Goal: Information Seeking & Learning: Check status

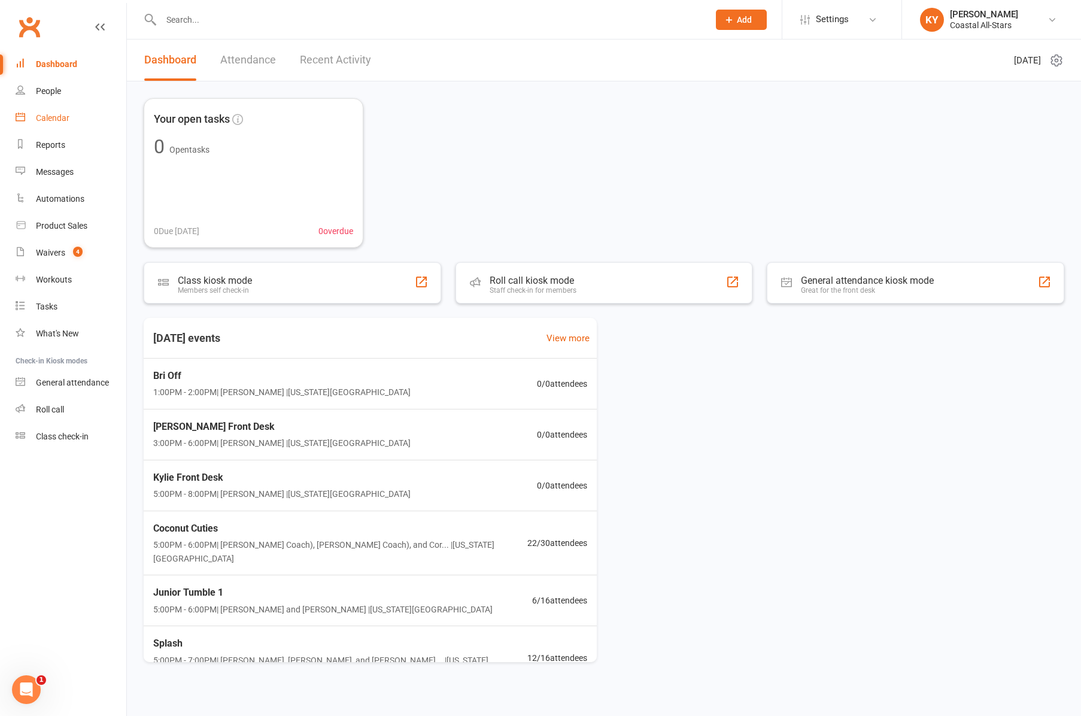
click at [53, 122] on div "Calendar" at bounding box center [53, 118] width 34 height 10
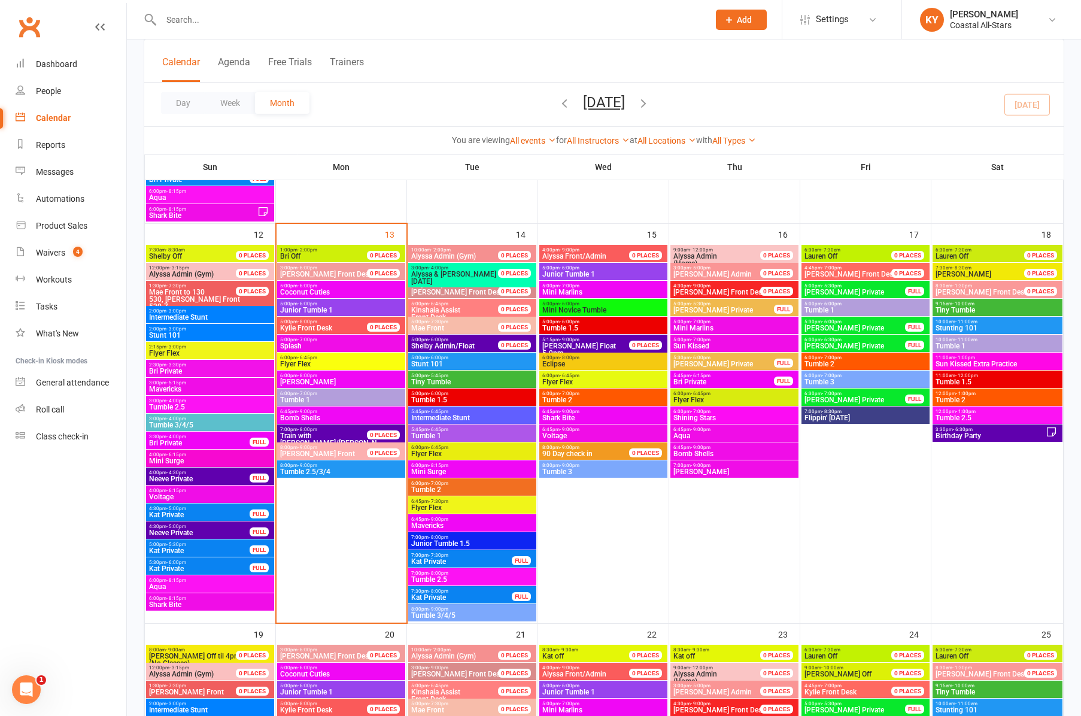
scroll to position [924, 0]
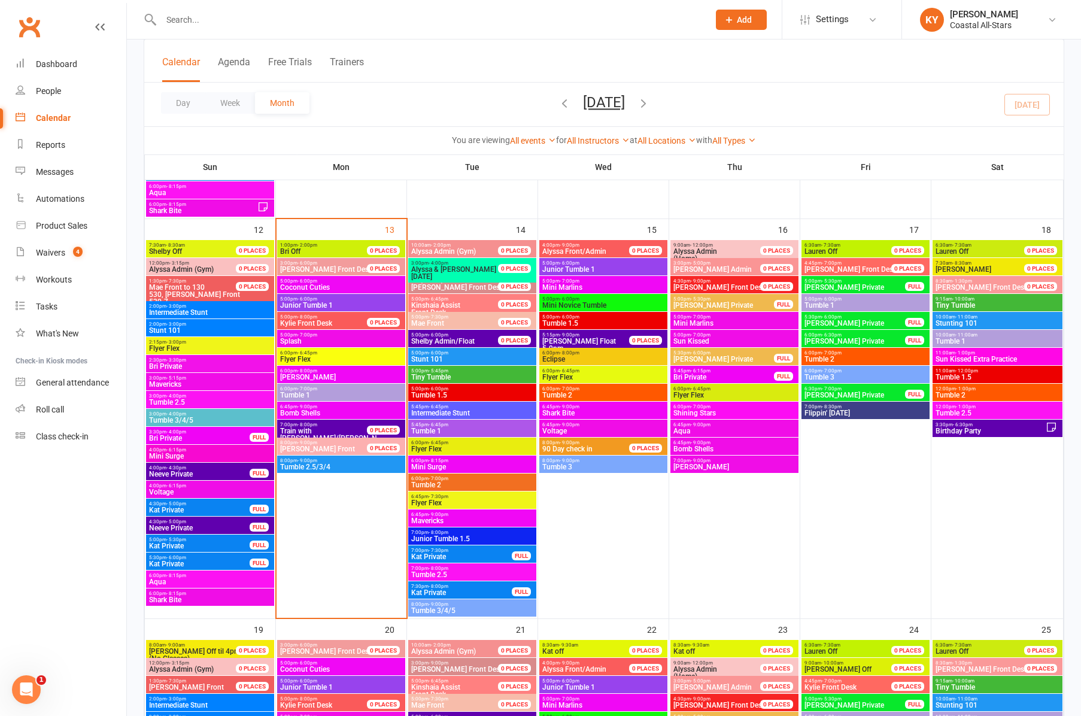
click at [436, 482] on span "Tumble 2" at bounding box center [471, 484] width 123 height 7
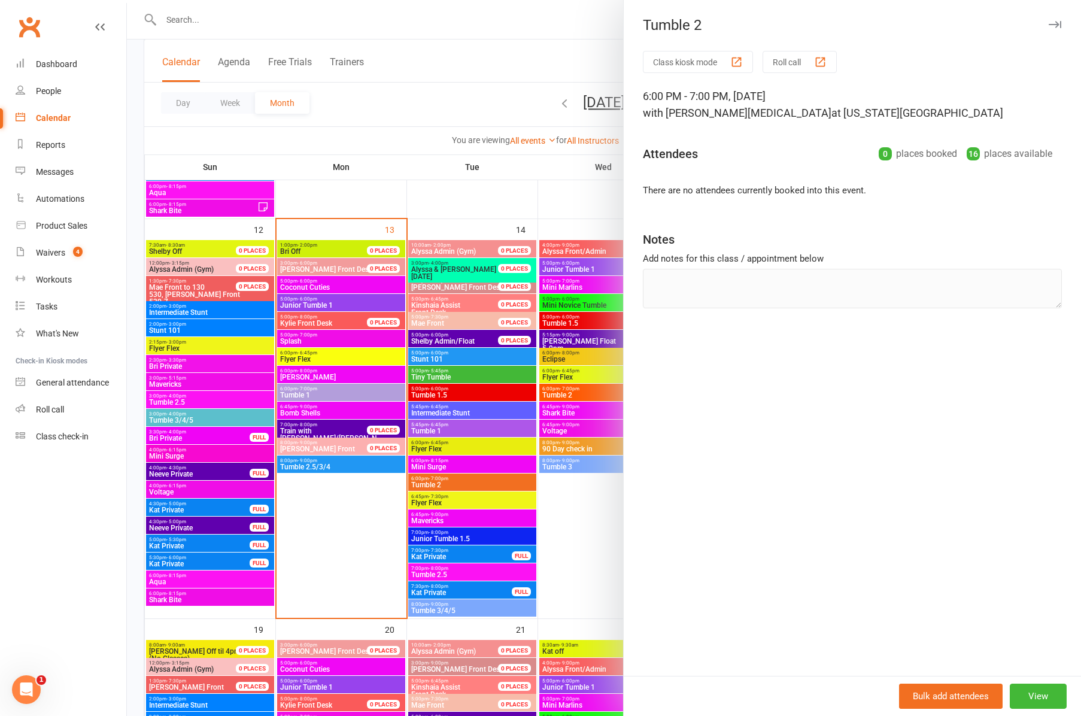
click at [437, 430] on div at bounding box center [604, 358] width 954 height 716
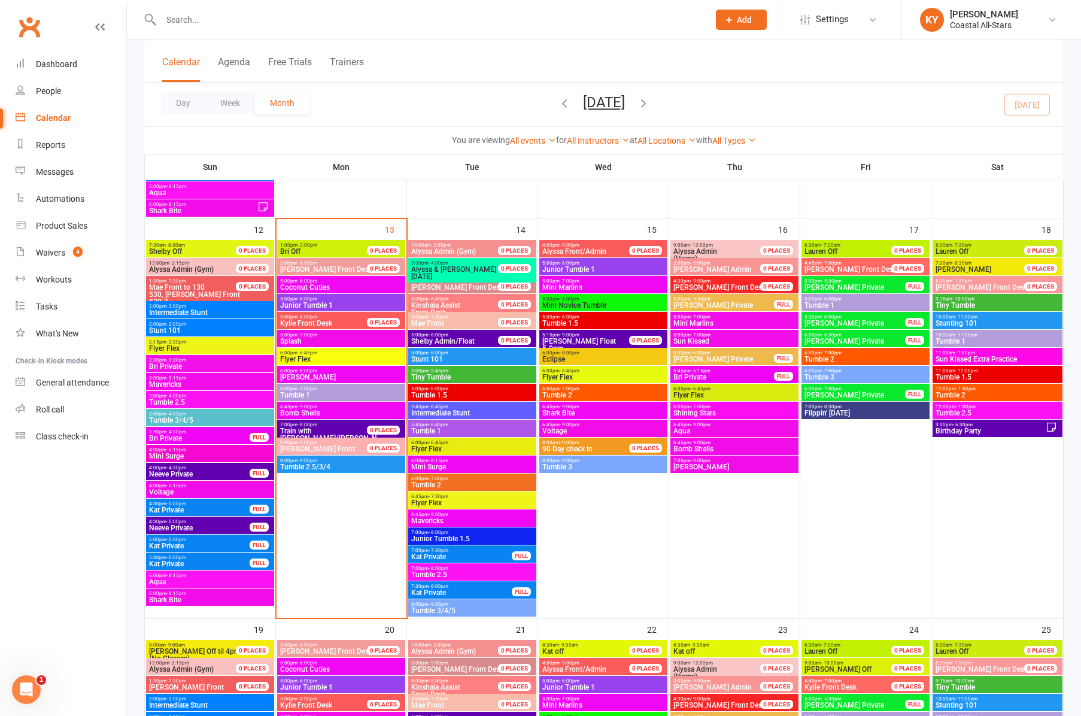
click at [437, 430] on span "Tumble 1" at bounding box center [471, 430] width 123 height 7
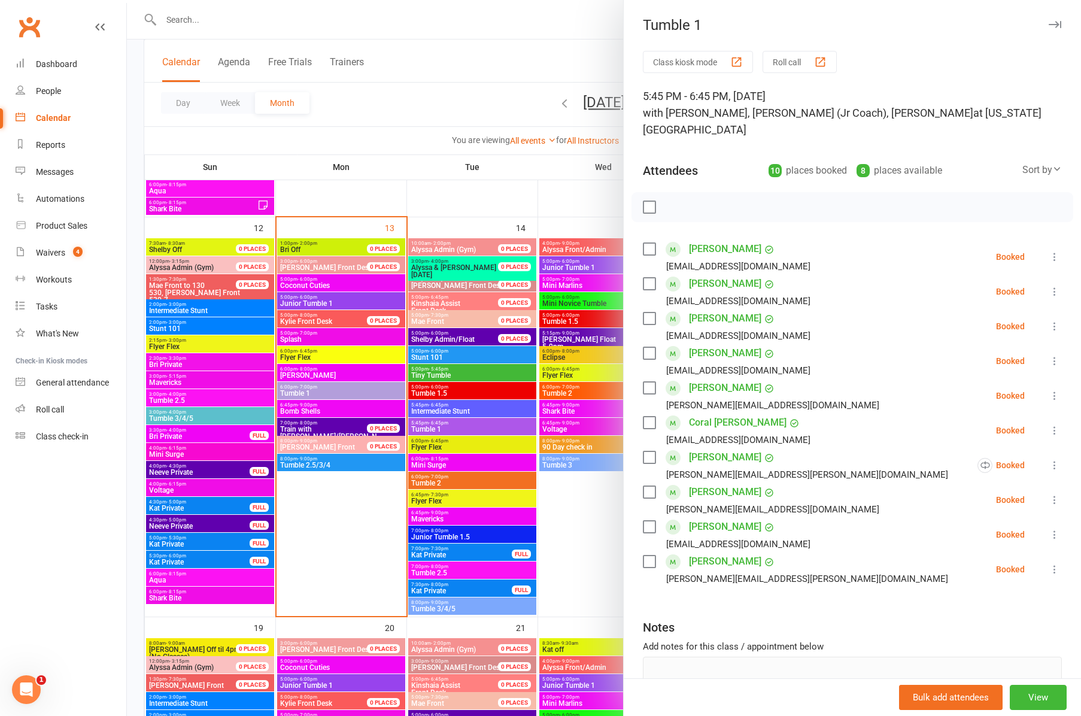
click at [451, 572] on div at bounding box center [604, 358] width 954 height 716
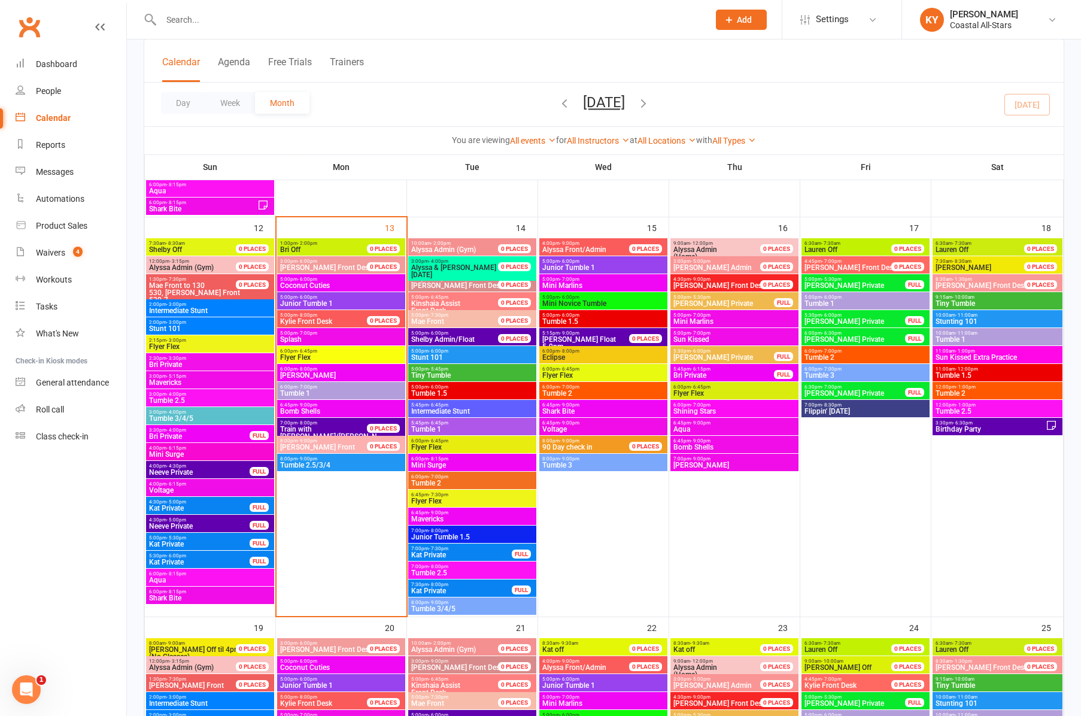
click at [451, 572] on span "Tumble 2.5" at bounding box center [471, 572] width 123 height 7
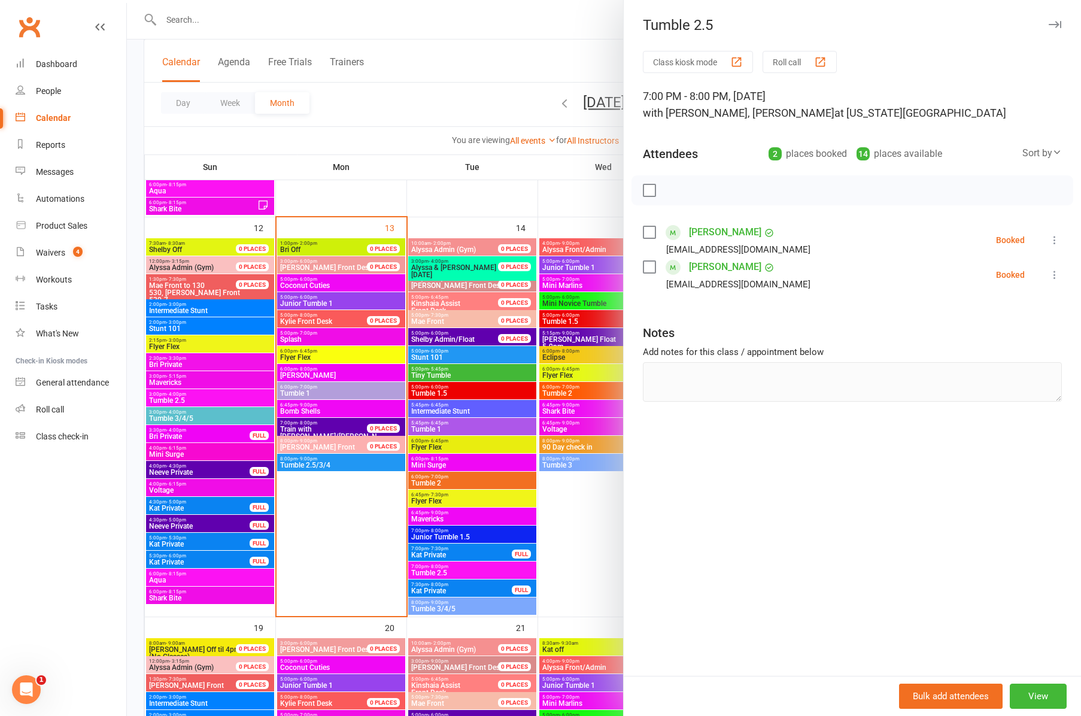
click at [504, 200] on div at bounding box center [604, 358] width 954 height 716
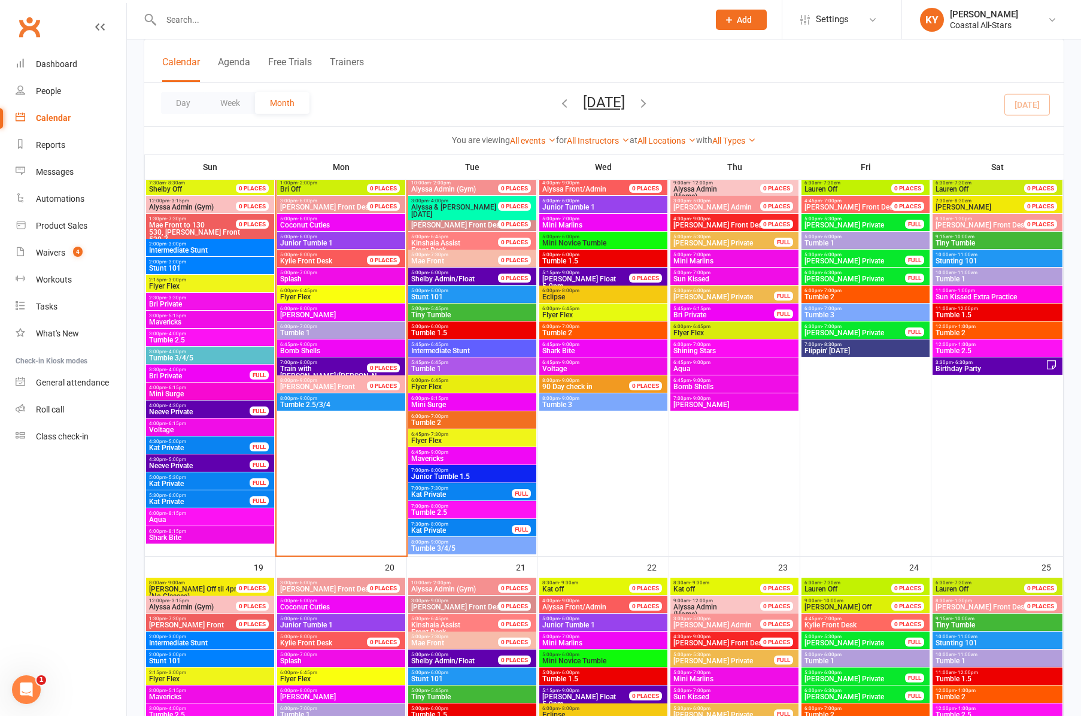
scroll to position [993, 0]
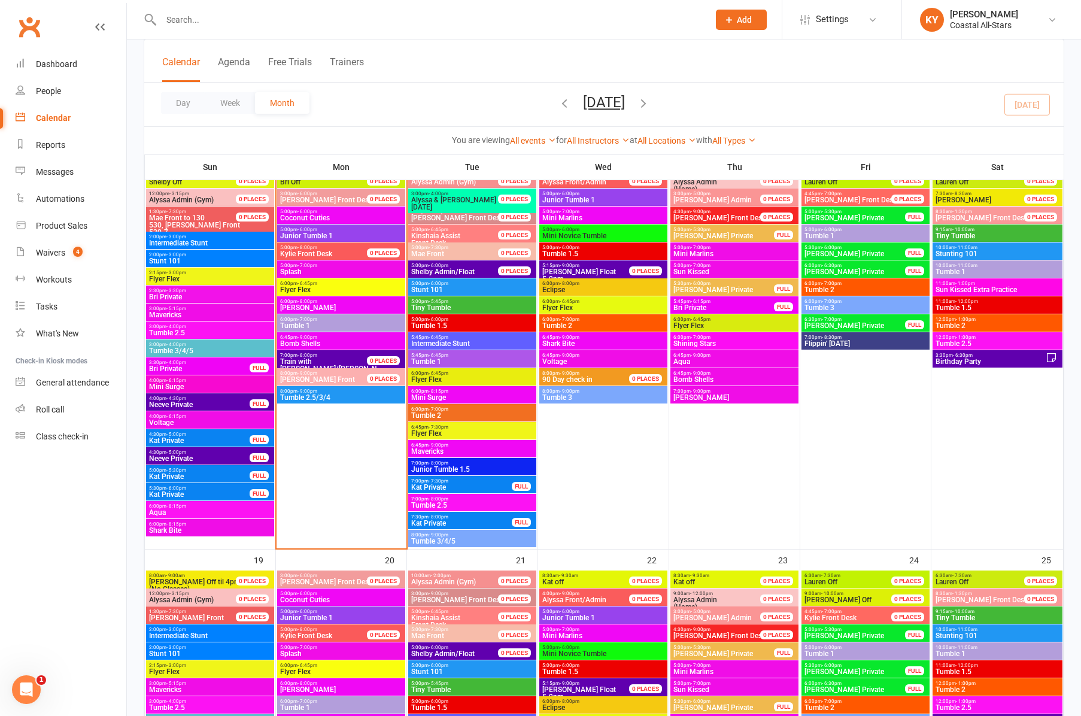
click at [187, 329] on span "Tumble 2.5" at bounding box center [209, 332] width 123 height 7
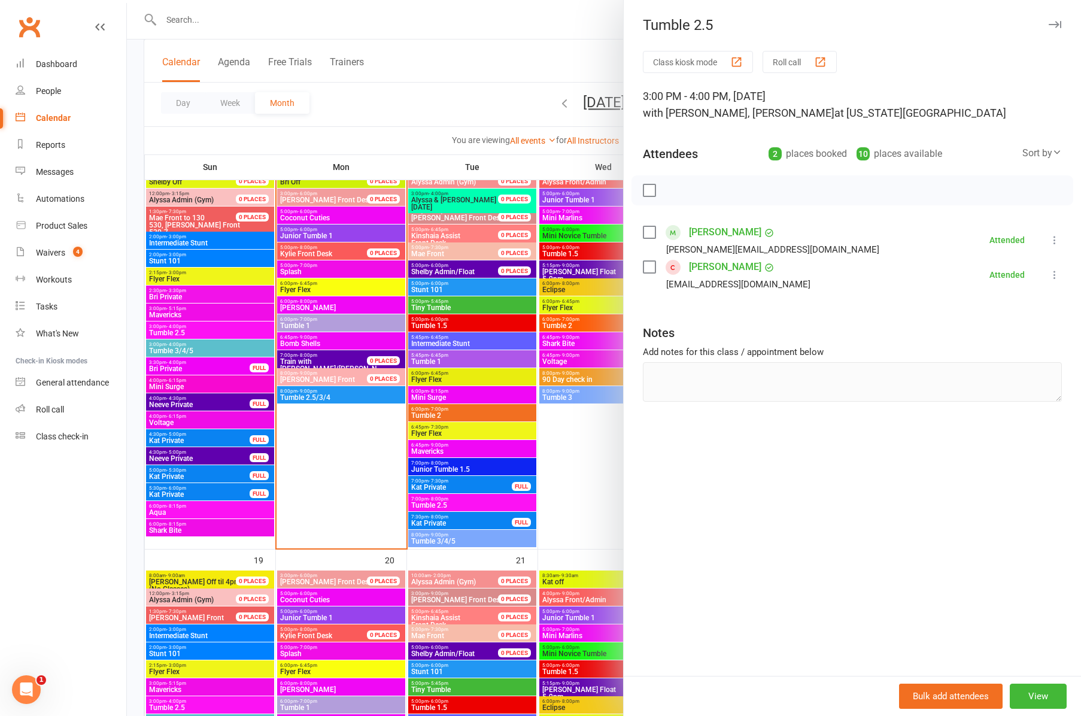
click at [182, 349] on div at bounding box center [604, 358] width 954 height 716
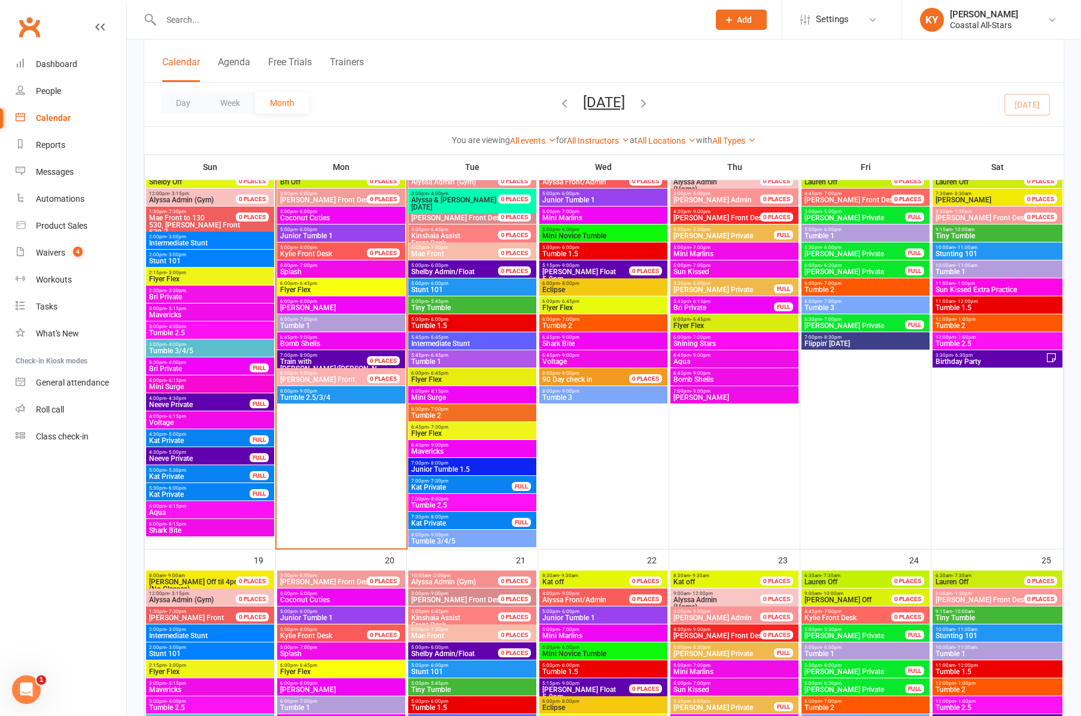
click at [182, 349] on span "Tumble 3/4/5" at bounding box center [209, 350] width 123 height 7
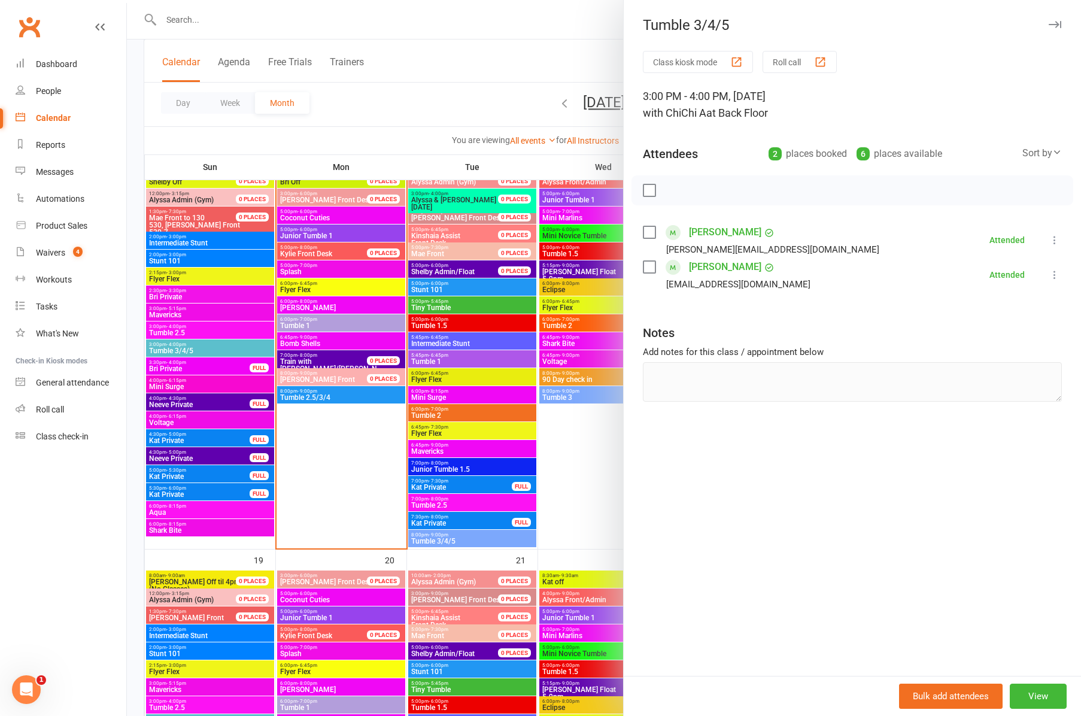
click at [577, 446] on div at bounding box center [604, 358] width 954 height 716
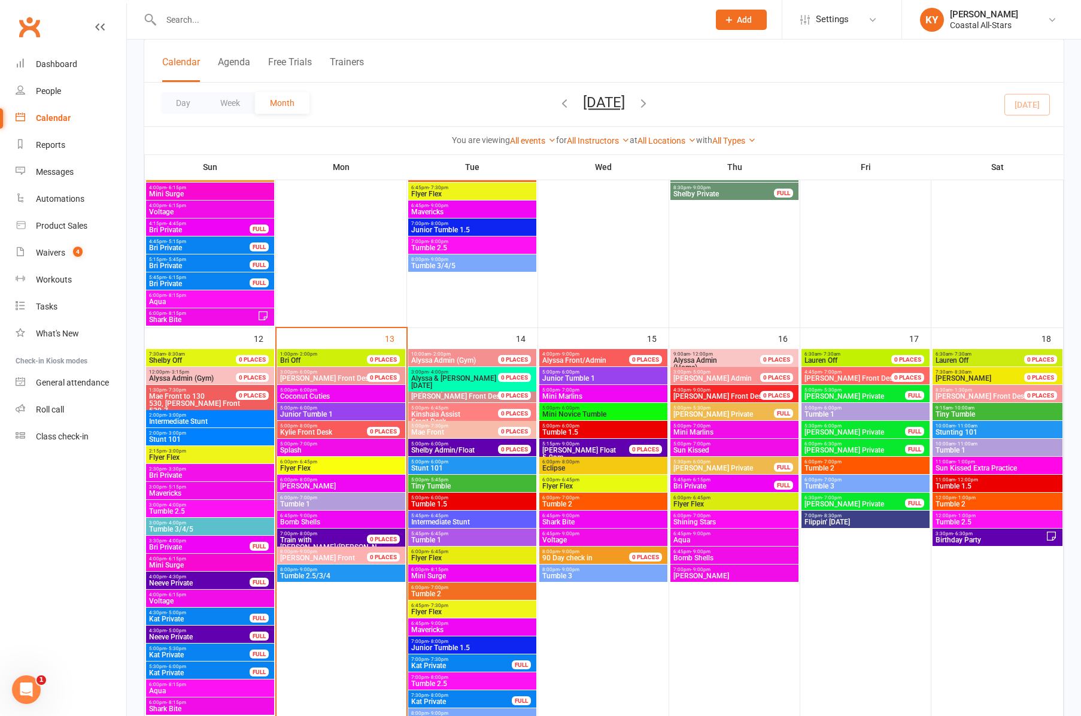
scroll to position [814, 0]
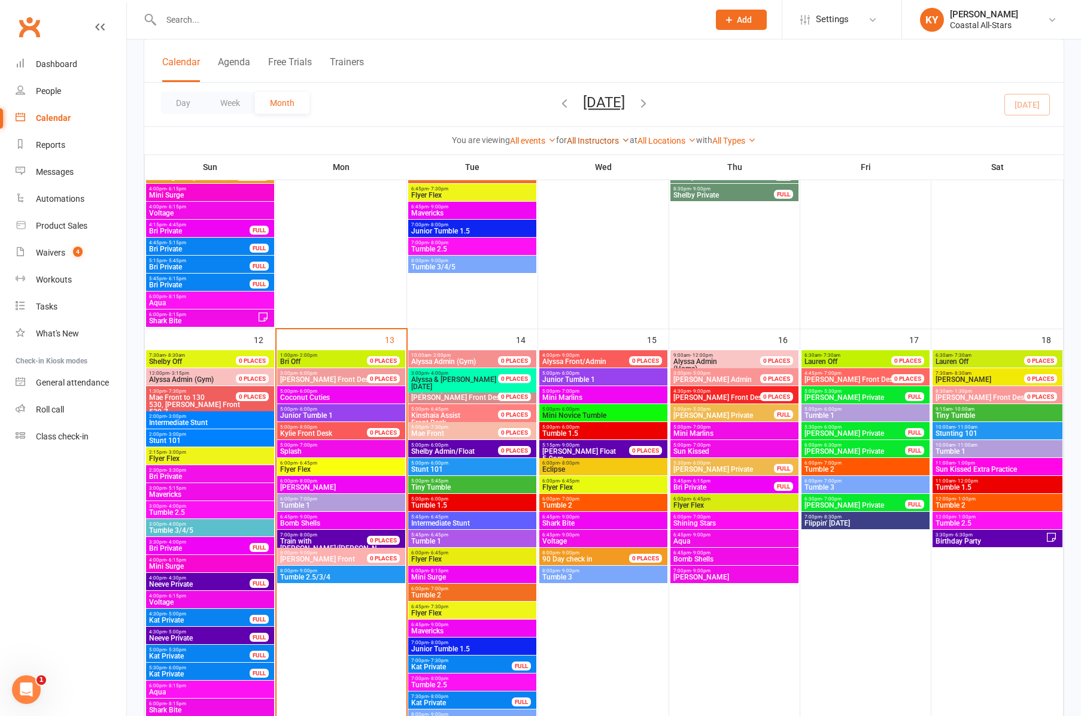
click at [625, 138] on icon at bounding box center [625, 140] width 8 height 8
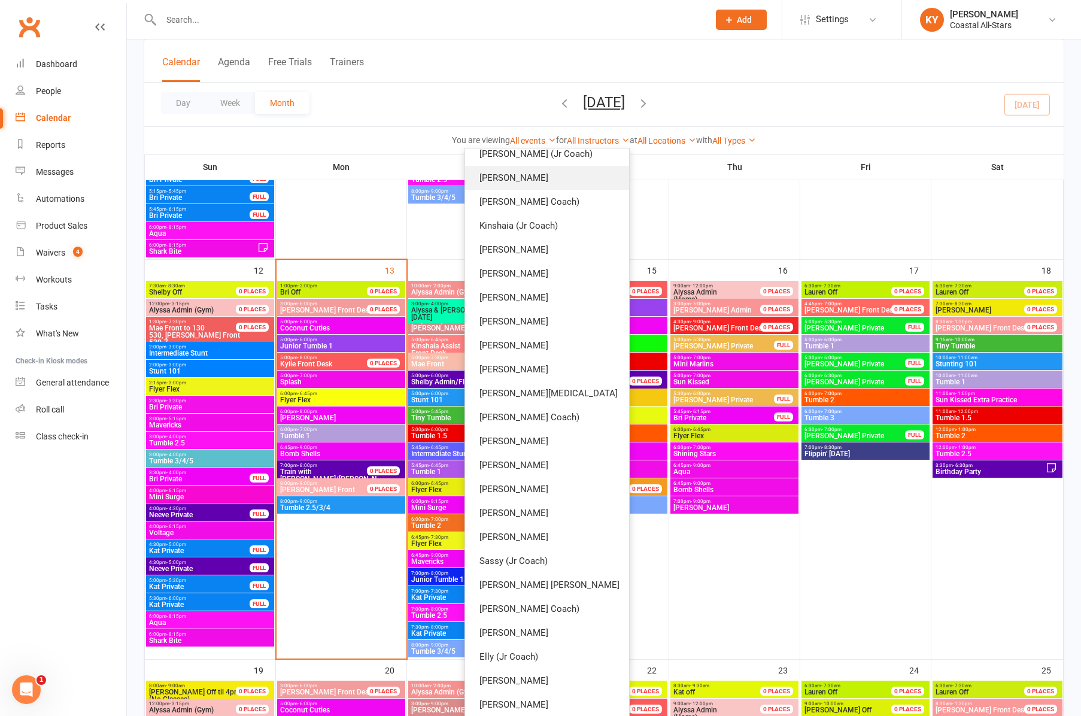
scroll to position [382, 0]
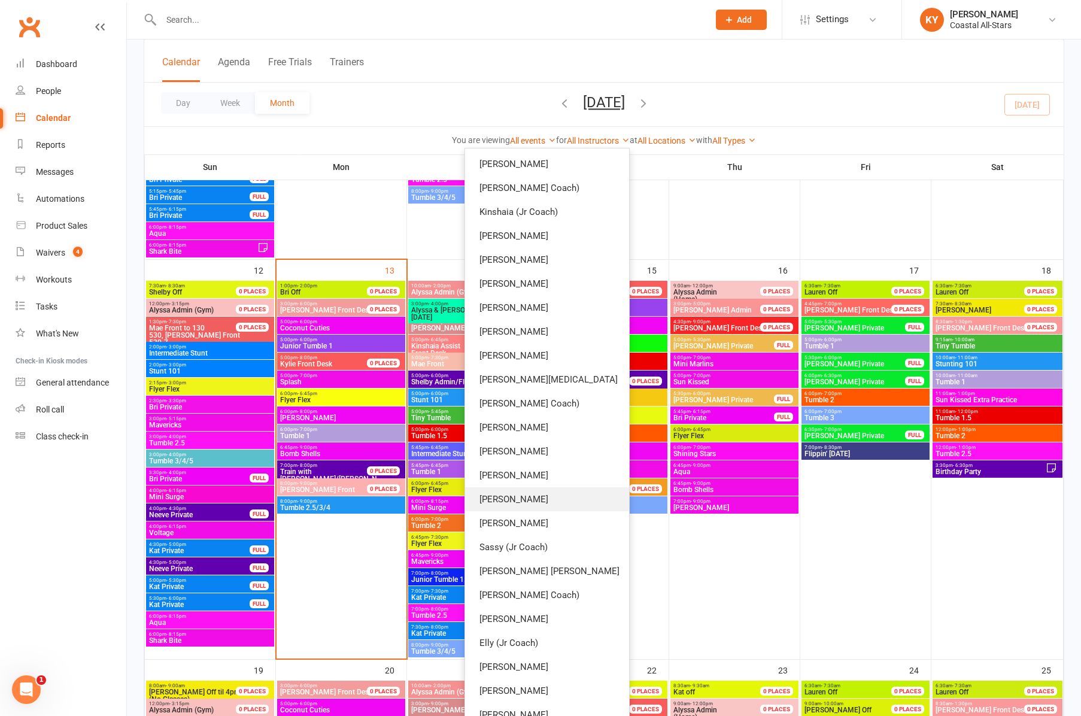
click at [553, 506] on link "[PERSON_NAME]" at bounding box center [547, 499] width 164 height 24
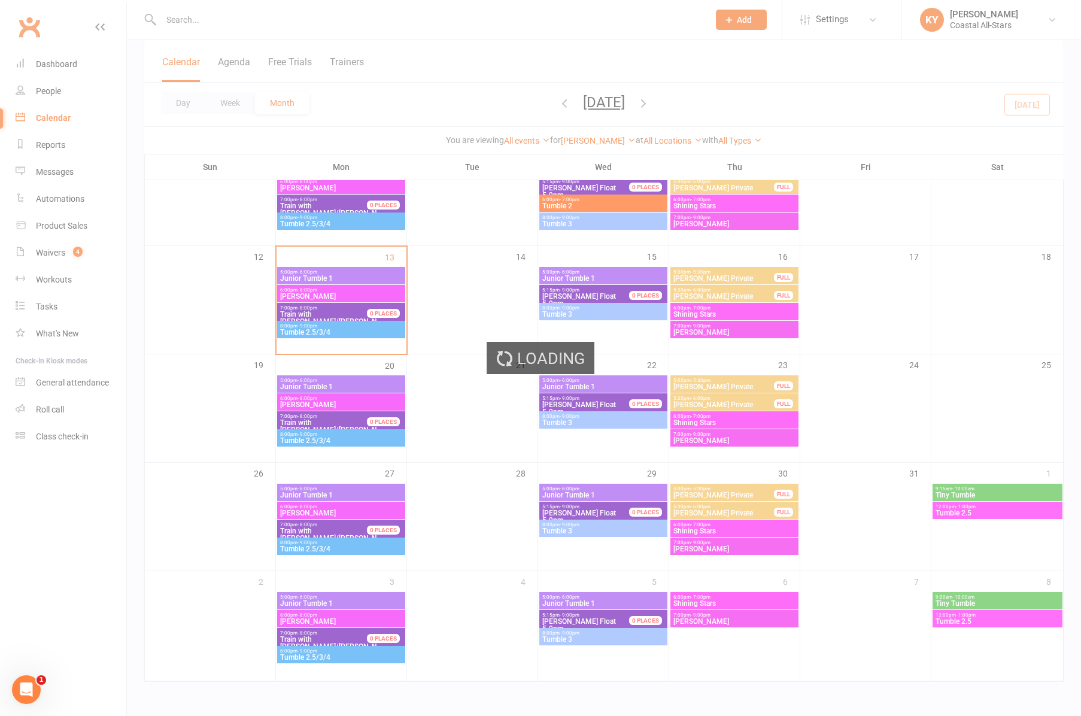
scroll to position [225, 0]
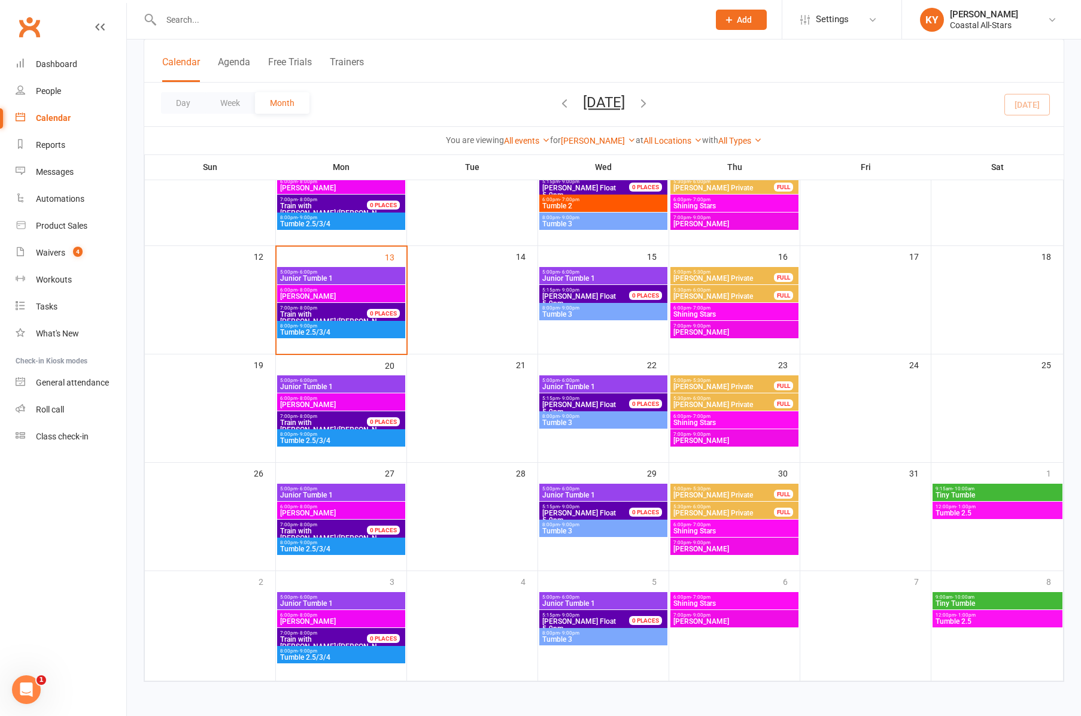
click at [302, 326] on span "- 9:00pm" at bounding box center [307, 325] width 20 height 5
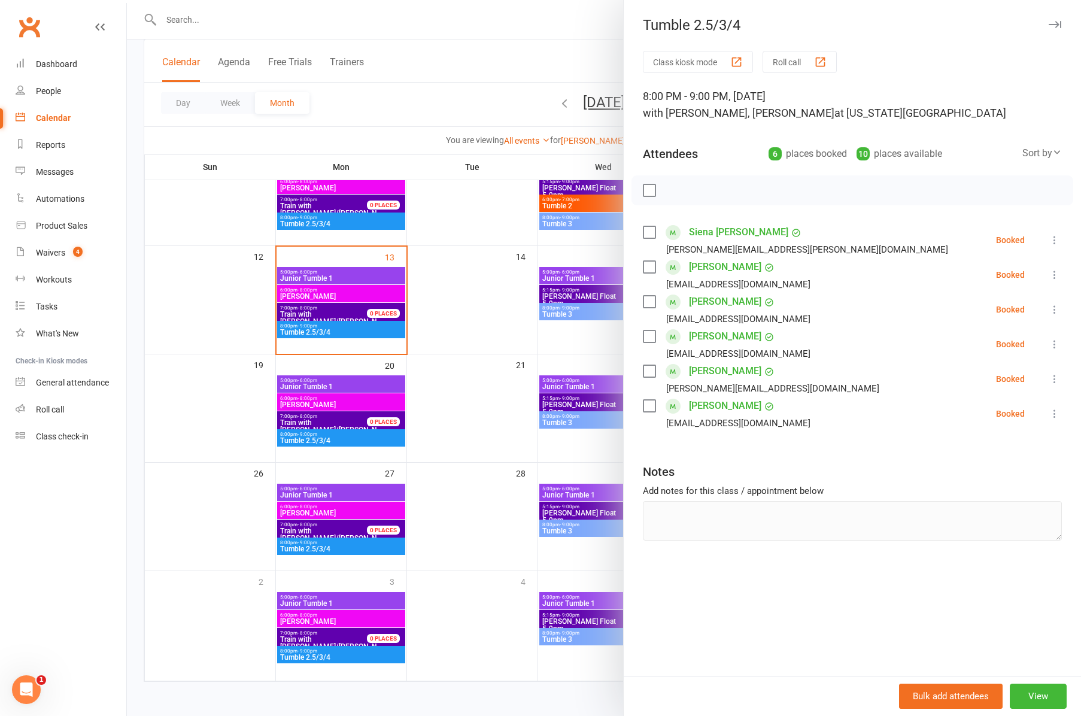
click at [711, 406] on link "[PERSON_NAME]" at bounding box center [725, 405] width 72 height 19
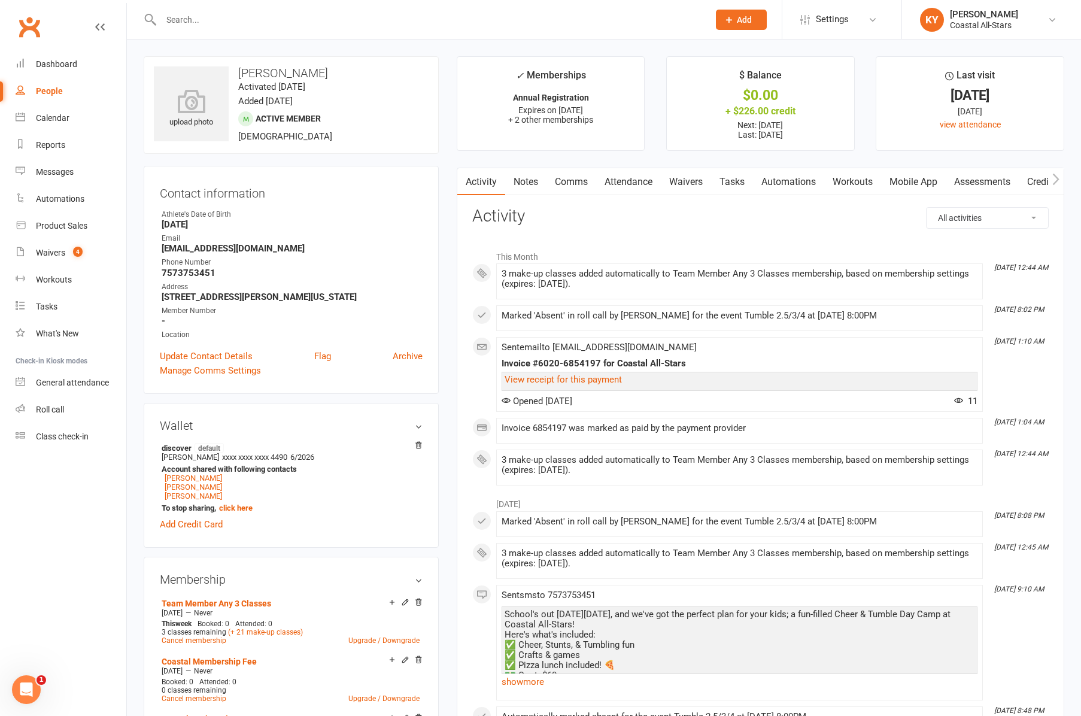
click at [634, 184] on link "Attendance" at bounding box center [628, 182] width 65 height 28
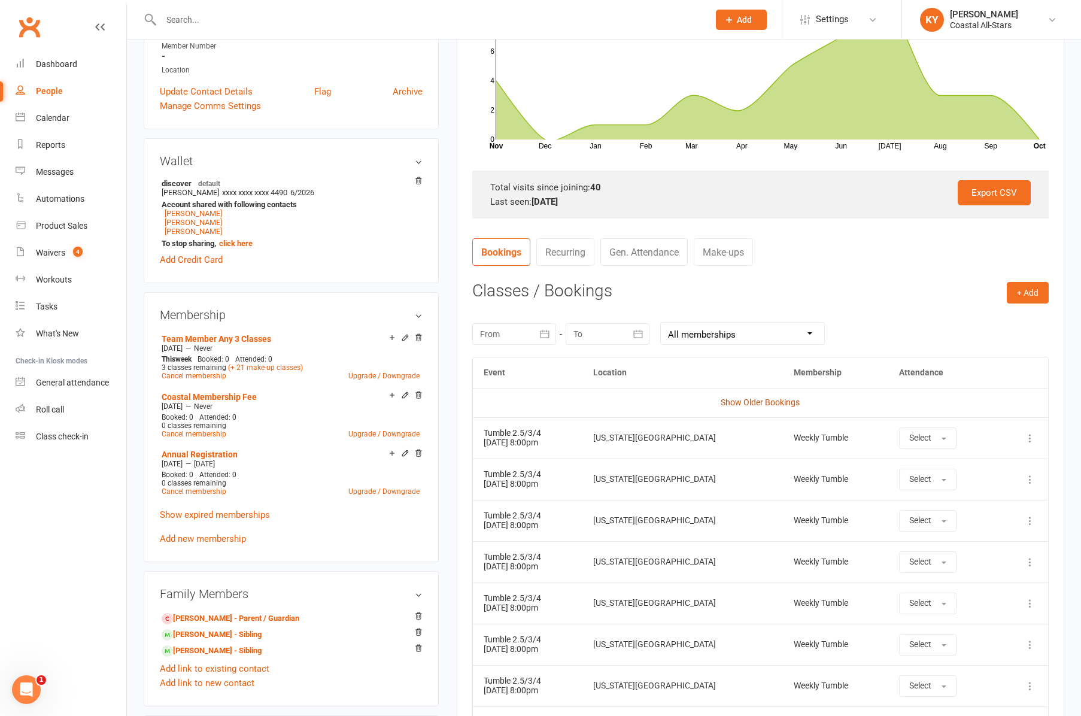
scroll to position [268, 0]
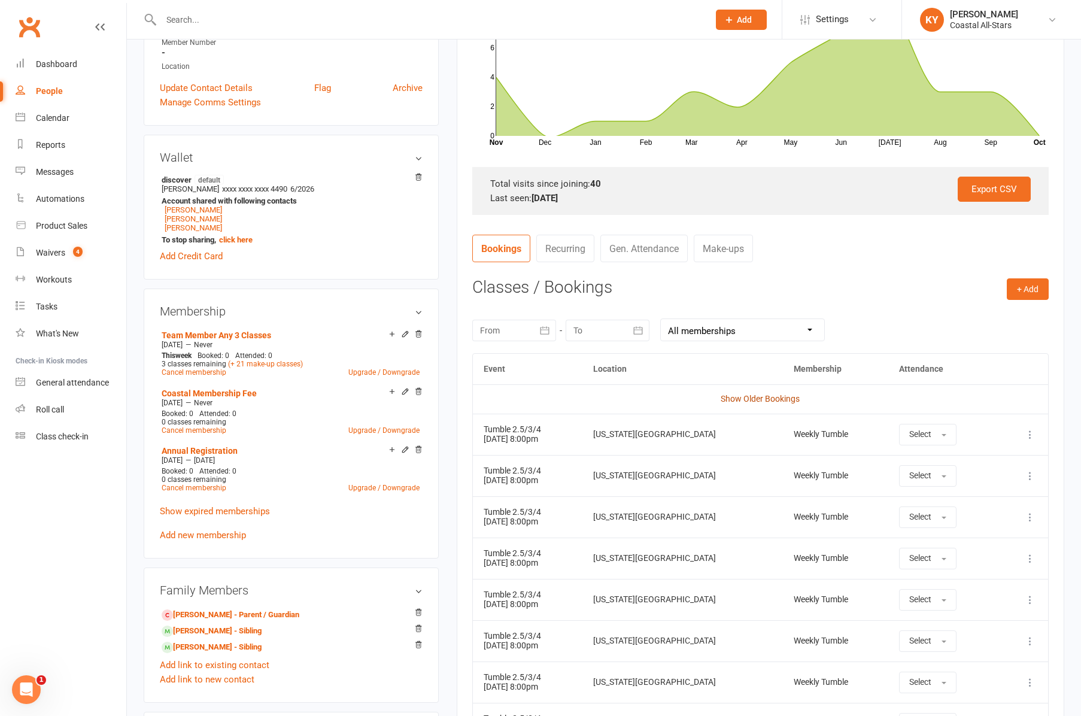
click at [738, 396] on link "Show Older Bookings" at bounding box center [759, 399] width 79 height 10
click at [731, 397] on link "Show Older Bookings" at bounding box center [759, 397] width 79 height 10
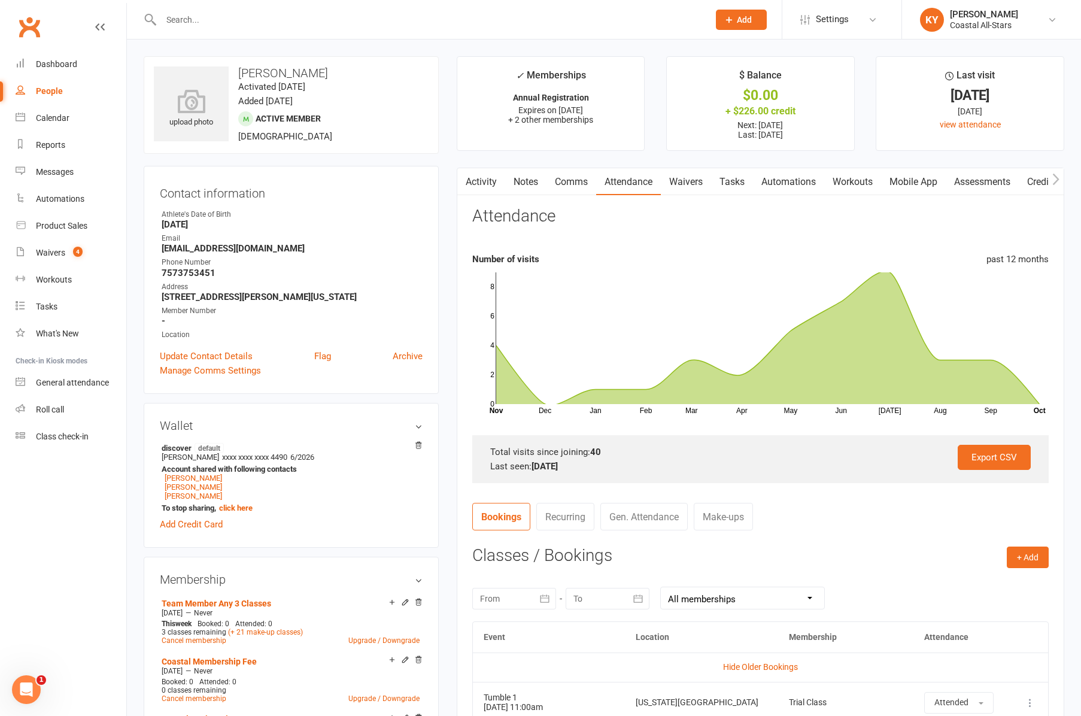
scroll to position [0, 0]
click at [178, 20] on input "text" at bounding box center [428, 19] width 543 height 17
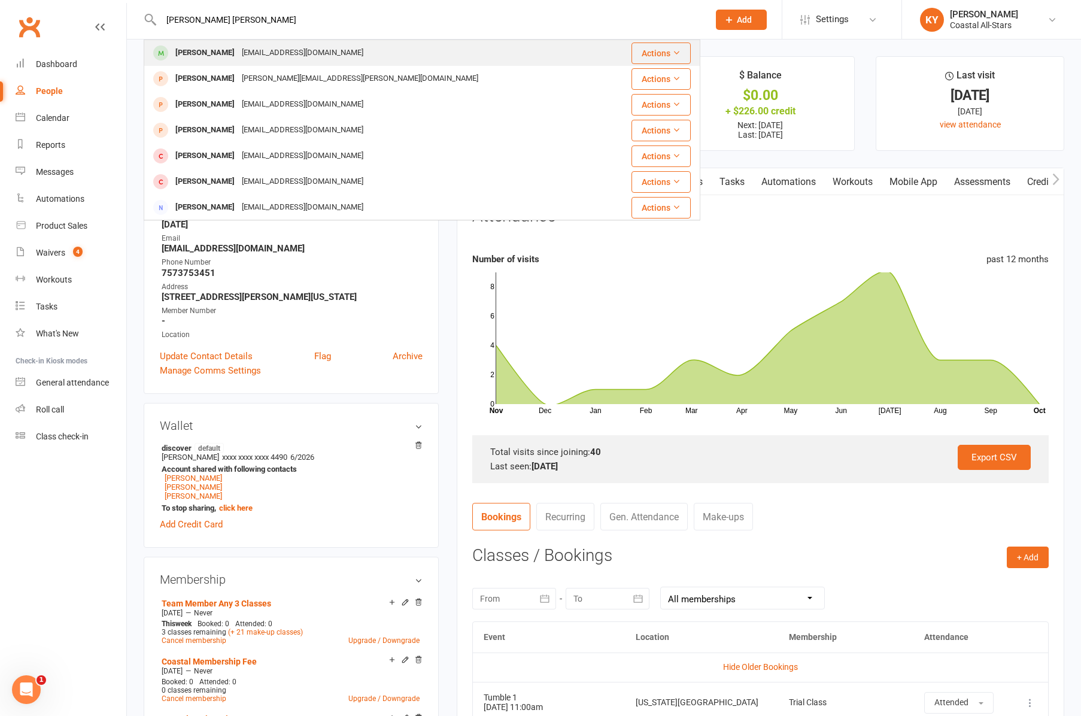
type input "[PERSON_NAME] [PERSON_NAME]"
click at [193, 53] on div "[PERSON_NAME]" at bounding box center [205, 52] width 66 height 17
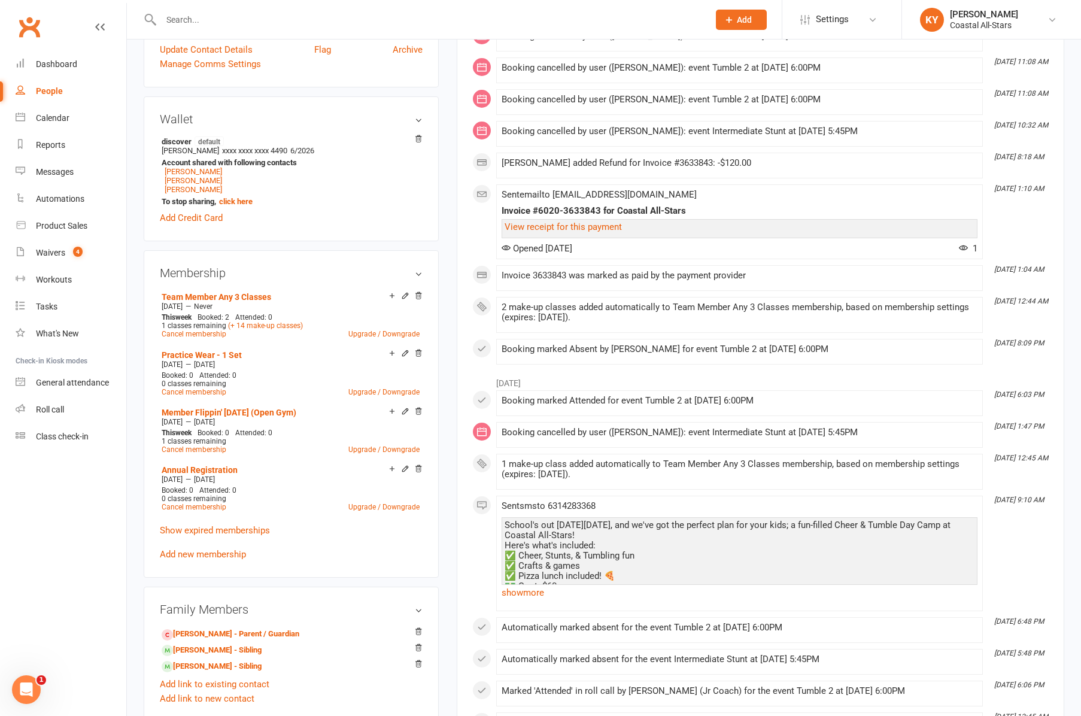
scroll to position [312, 0]
